Goal: Navigation & Orientation: Find specific page/section

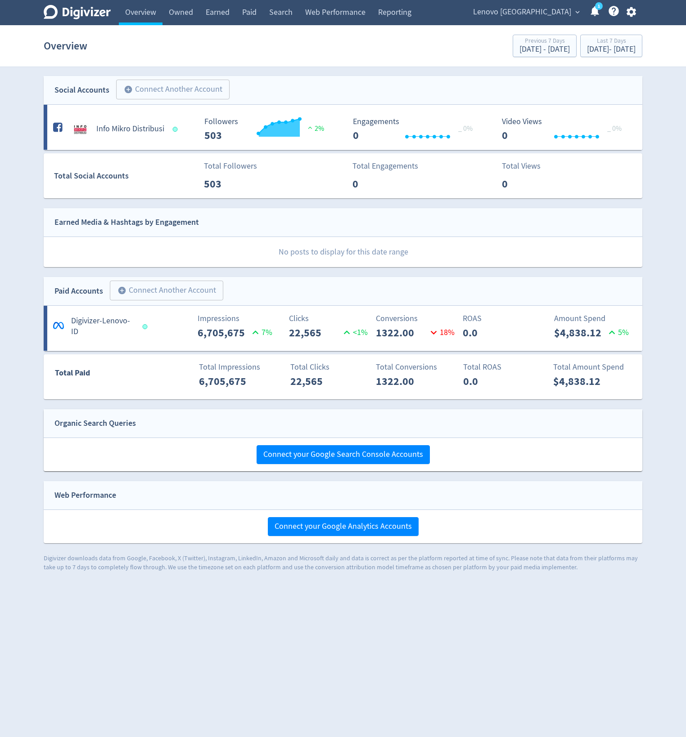
click at [141, 11] on link "Overview" at bounding box center [141, 12] width 44 height 25
click at [533, 19] on span "Lenovo [GEOGRAPHIC_DATA]" at bounding box center [522, 12] width 98 height 14
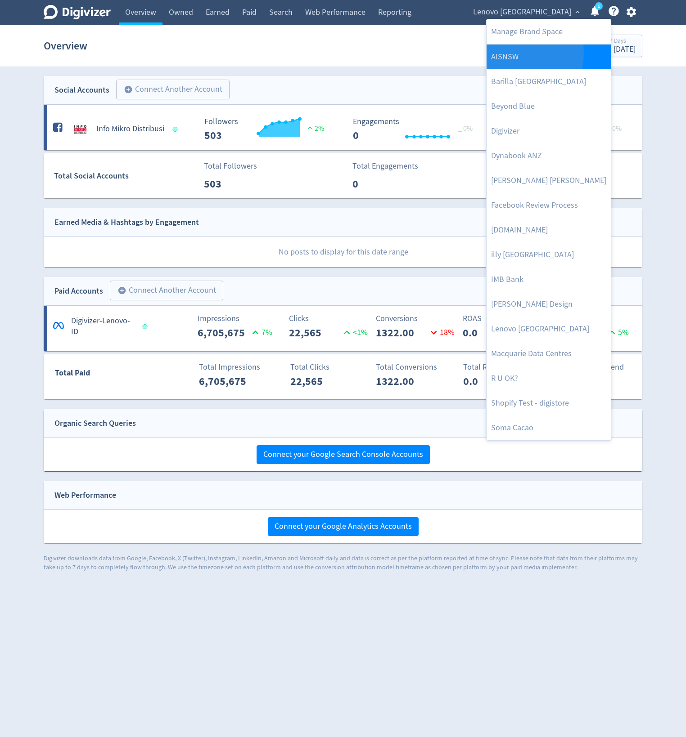
click at [509, 54] on link "AISNSW" at bounding box center [548, 57] width 124 height 25
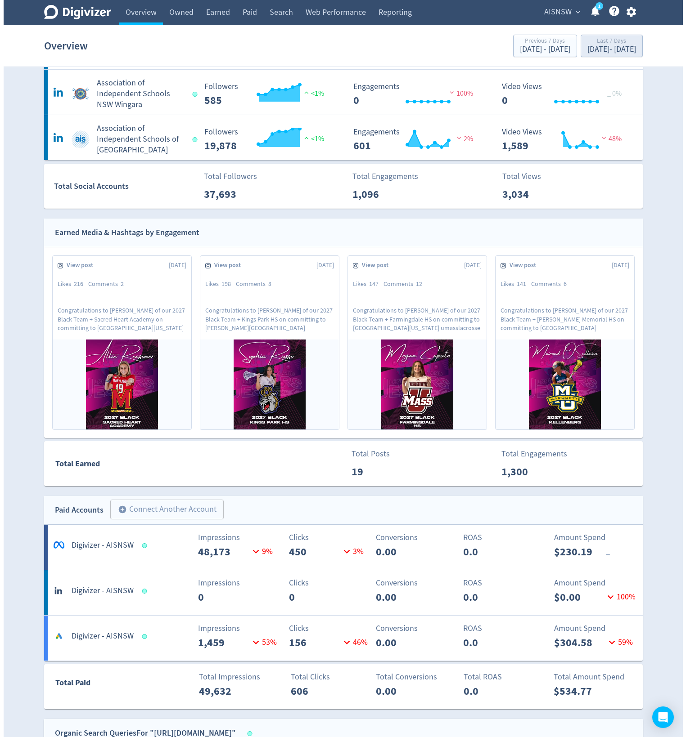
scroll to position [162, 0]
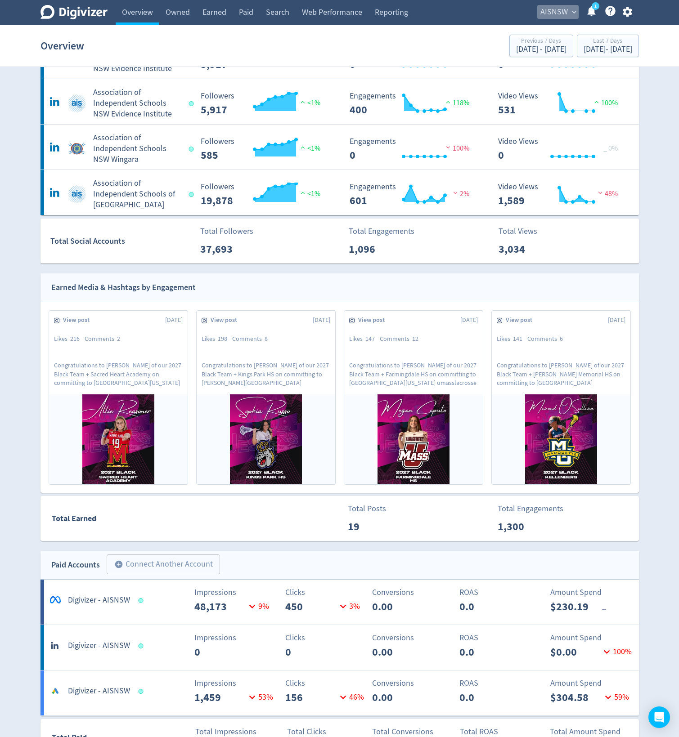
click at [550, 14] on span "AISNSW" at bounding box center [553, 12] width 27 height 14
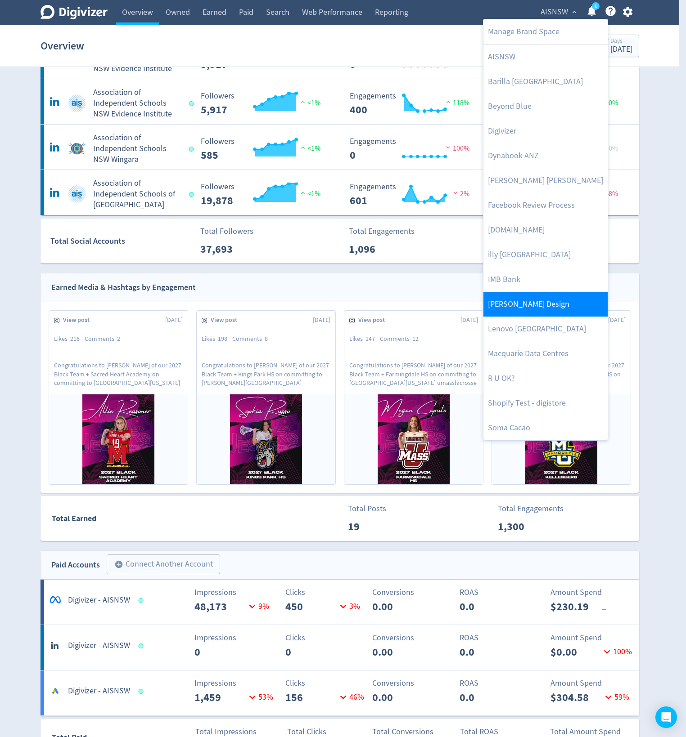
click at [539, 310] on link "[PERSON_NAME] Design" at bounding box center [545, 304] width 124 height 25
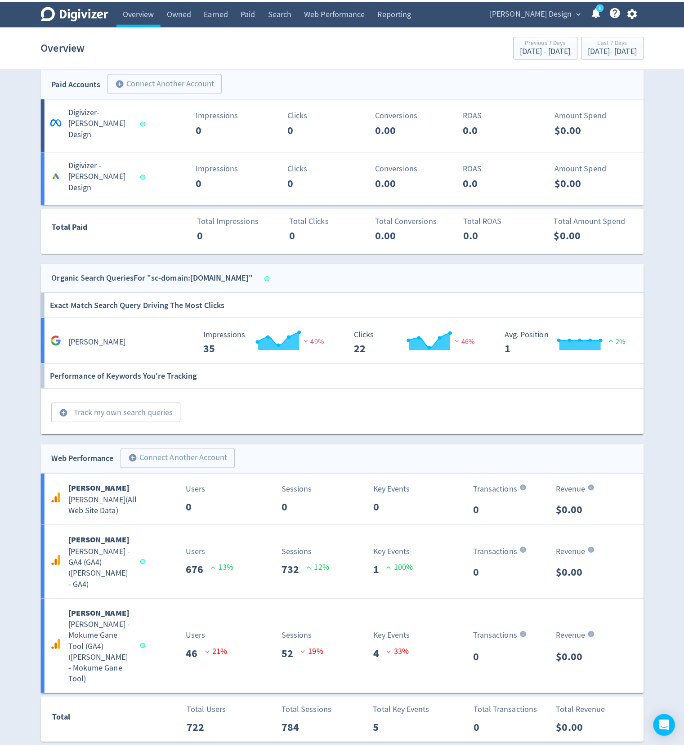
scroll to position [0, 0]
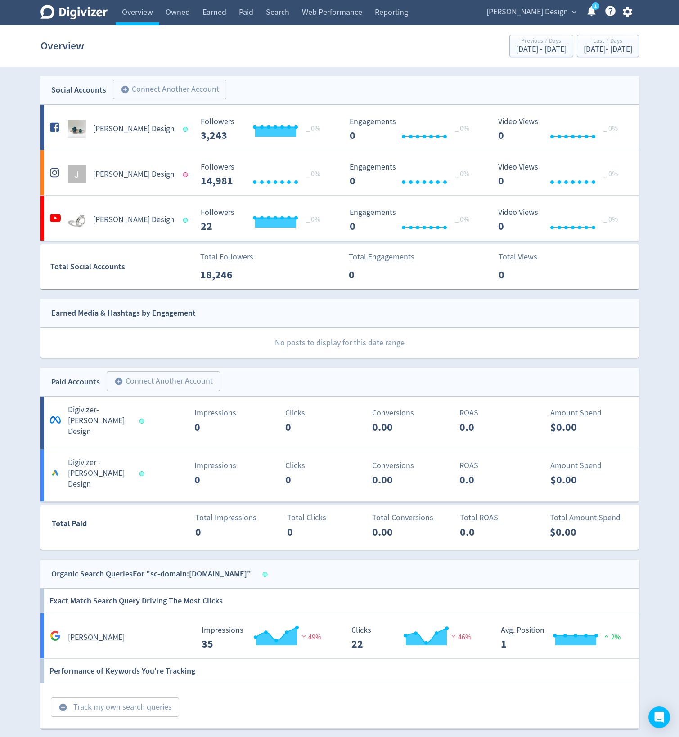
click at [562, 4] on div "[PERSON_NAME] Design expand_more 1 Help Center - Searchable support on using Di…" at bounding box center [557, 12] width 162 height 25
click at [539, 16] on span "[PERSON_NAME] Design" at bounding box center [526, 12] width 81 height 14
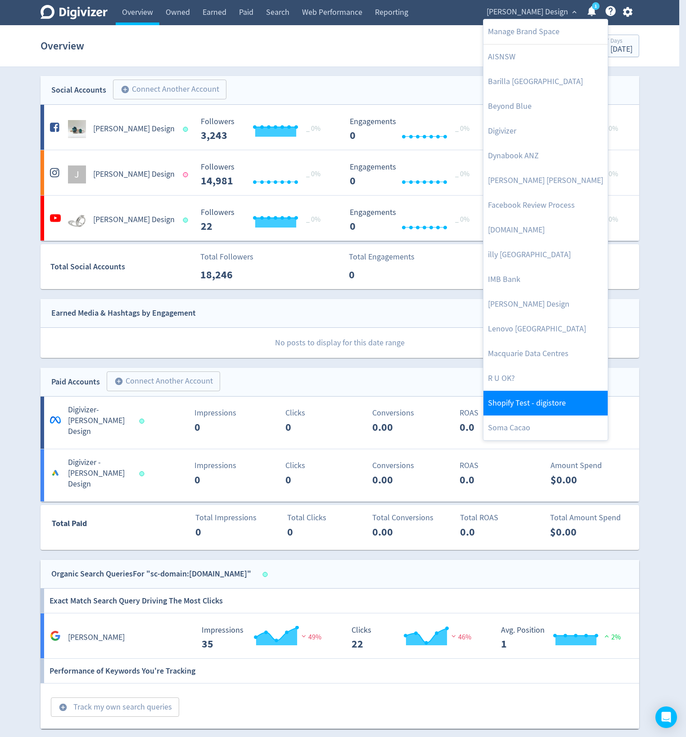
click at [535, 400] on link "Shopify Test - digistore" at bounding box center [545, 403] width 124 height 25
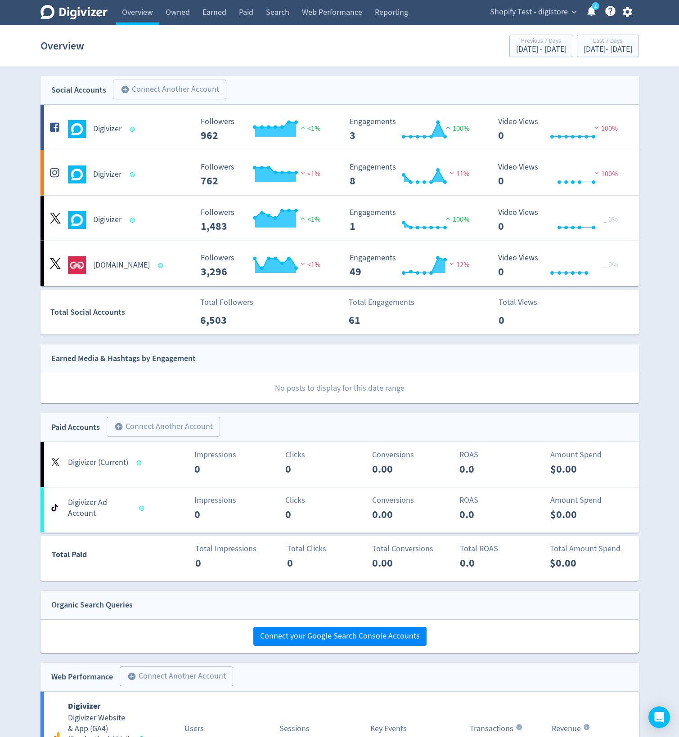
click at [535, 11] on span "Shopify Test - digistore" at bounding box center [529, 12] width 78 height 14
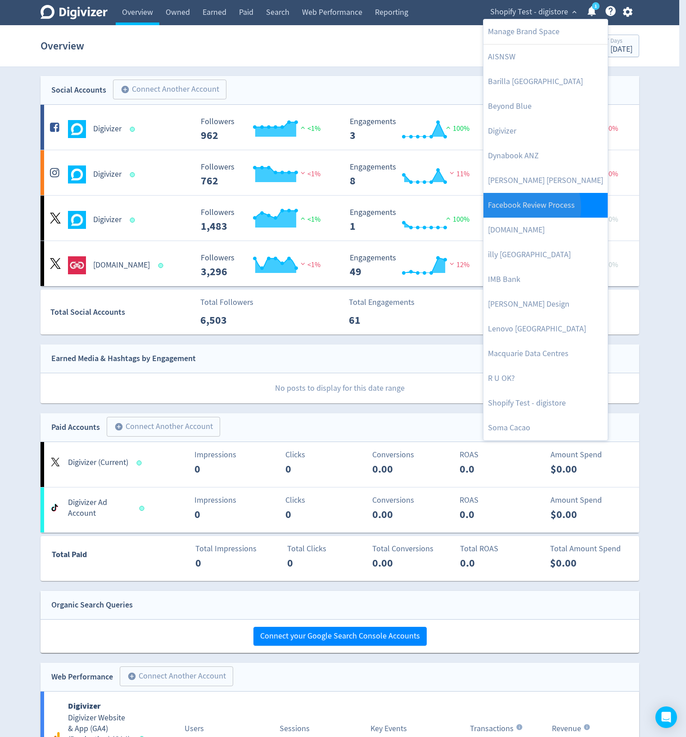
click at [526, 207] on link "Facebook Review Process" at bounding box center [545, 205] width 124 height 25
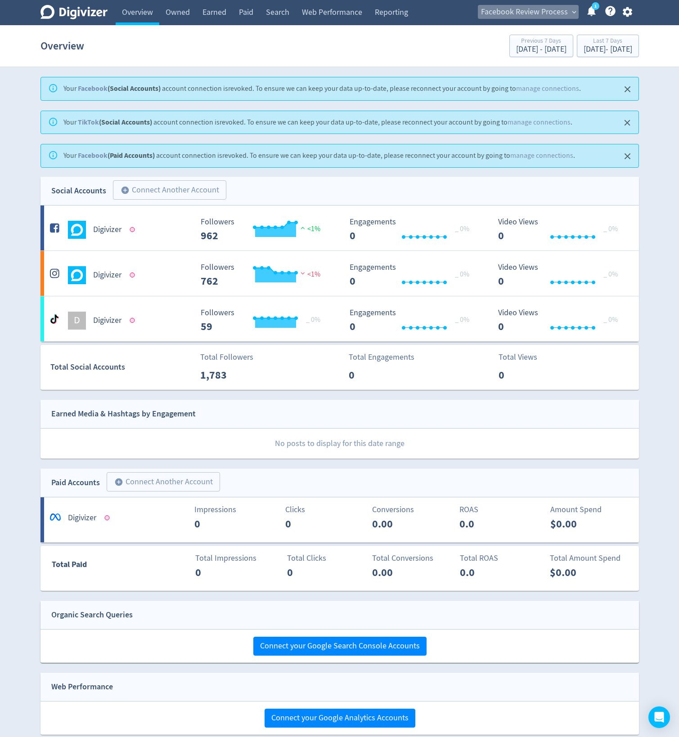
click at [559, 8] on span "Facebook Review Process" at bounding box center [524, 12] width 87 height 14
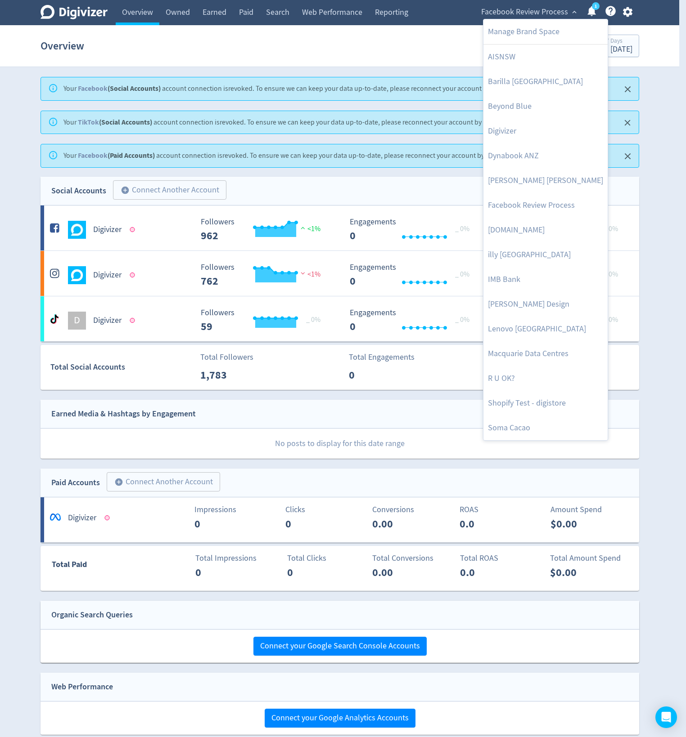
click at [671, 55] on div at bounding box center [343, 368] width 686 height 737
